Goal: Navigation & Orientation: Find specific page/section

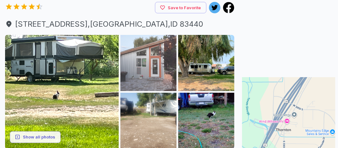
scroll to position [95, 0]
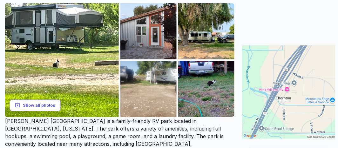
click at [50, 103] on button "Show all photos" at bounding box center [35, 106] width 51 height 12
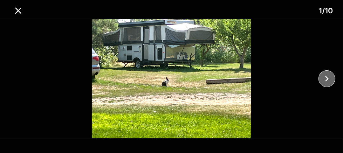
click at [332, 79] on icon "close" at bounding box center [327, 78] width 11 height 11
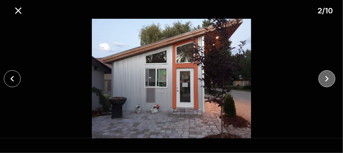
click at [332, 79] on icon "close" at bounding box center [327, 78] width 11 height 11
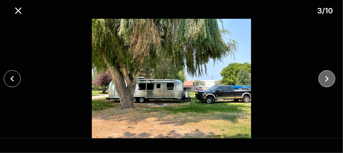
click at [332, 79] on icon "close" at bounding box center [327, 78] width 11 height 11
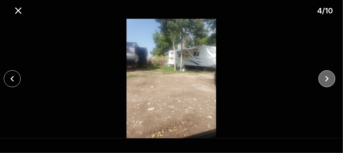
click at [332, 79] on icon "close" at bounding box center [327, 78] width 11 height 11
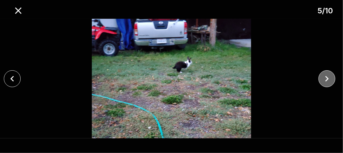
click at [332, 79] on icon "close" at bounding box center [327, 78] width 11 height 11
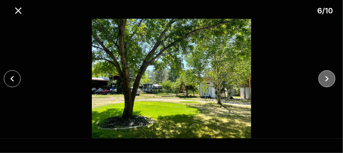
click at [332, 79] on icon "close" at bounding box center [327, 78] width 11 height 11
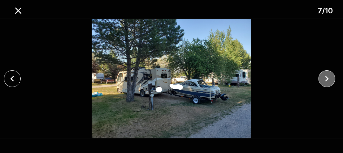
click at [332, 79] on icon "close" at bounding box center [327, 78] width 11 height 11
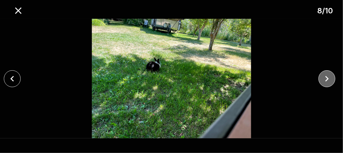
click at [332, 79] on icon "close" at bounding box center [327, 78] width 11 height 11
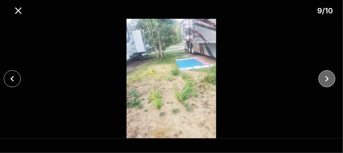
click at [332, 79] on icon "close" at bounding box center [327, 78] width 11 height 11
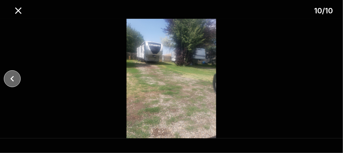
click at [15, 79] on icon "close" at bounding box center [12, 78] width 11 height 11
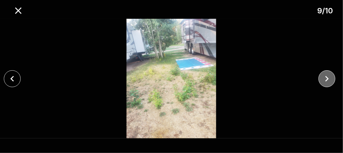
click at [327, 79] on icon "close" at bounding box center [327, 78] width 11 height 11
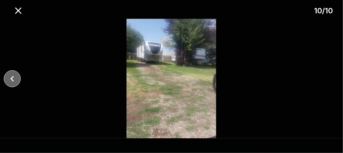
click at [15, 79] on icon "close" at bounding box center [12, 78] width 11 height 11
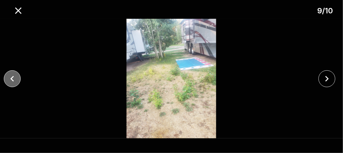
click at [15, 79] on icon "close" at bounding box center [12, 78] width 11 height 11
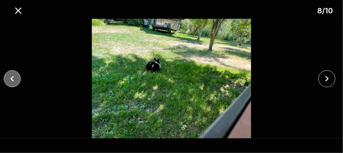
click at [15, 79] on icon "close" at bounding box center [12, 78] width 11 height 11
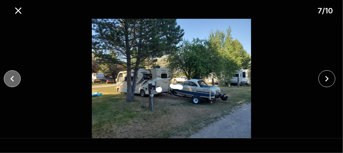
click at [15, 79] on icon "close" at bounding box center [12, 78] width 11 height 11
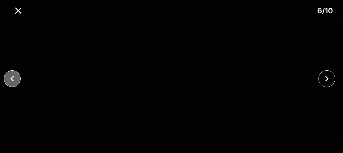
click at [15, 79] on icon "close" at bounding box center [12, 78] width 11 height 11
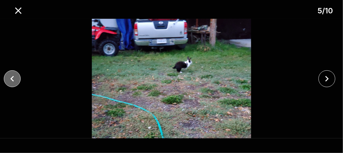
click at [15, 79] on icon "close" at bounding box center [12, 78] width 11 height 11
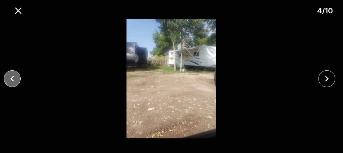
click at [15, 79] on icon "close" at bounding box center [12, 78] width 11 height 11
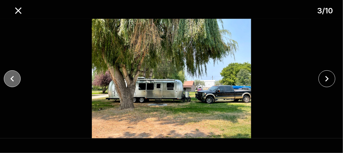
click at [15, 79] on icon "close" at bounding box center [12, 78] width 11 height 11
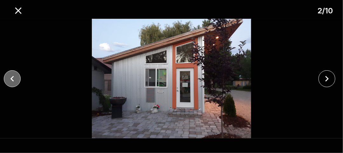
click at [15, 79] on icon "close" at bounding box center [12, 78] width 11 height 11
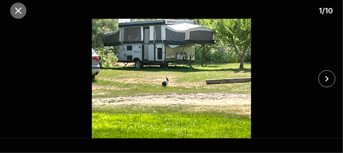
click at [16, 12] on icon "close" at bounding box center [18, 10] width 11 height 11
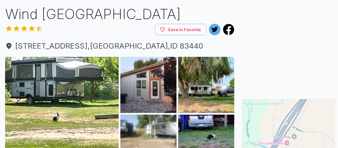
scroll to position [32, 0]
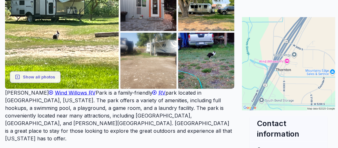
scroll to position [127, 0]
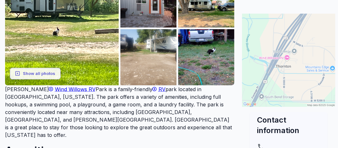
click at [268, 62] on img at bounding box center [288, 60] width 93 height 93
